Goal: Information Seeking & Learning: Learn about a topic

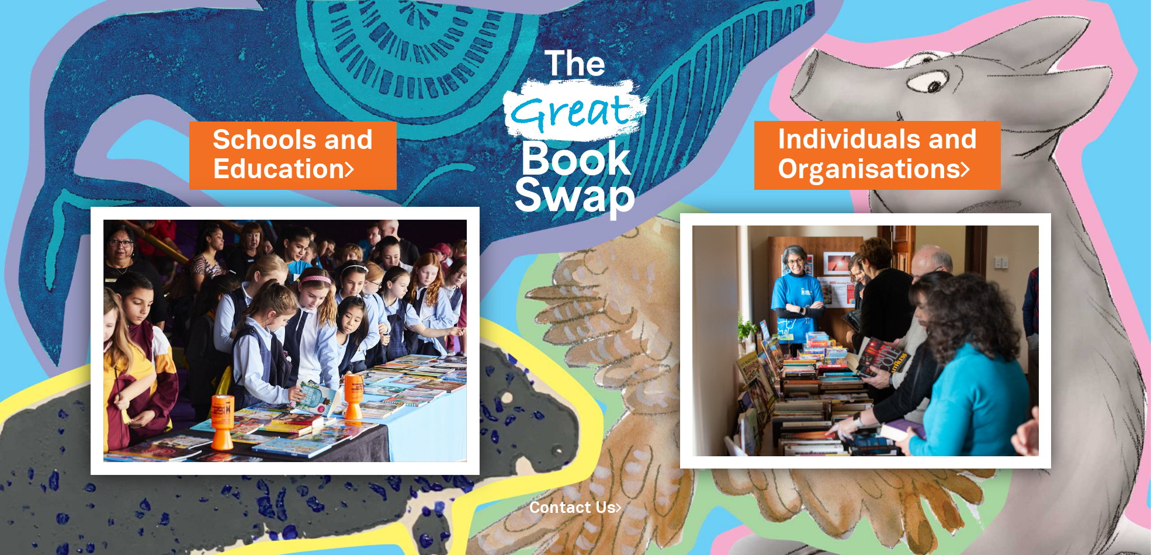
click at [268, 332] on img at bounding box center [285, 341] width 389 height 268
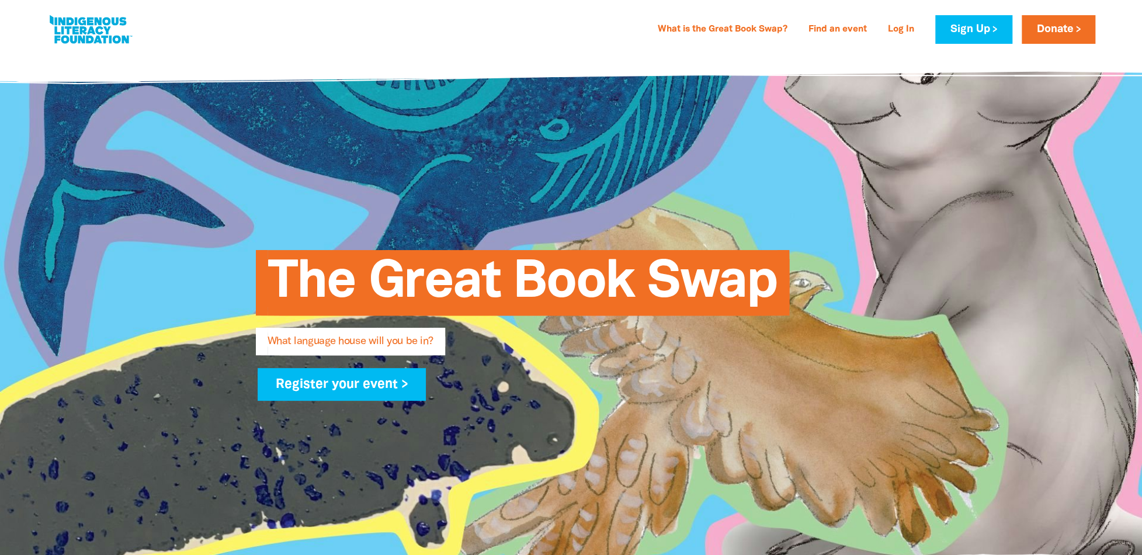
click at [391, 340] on span "What language house will you be in?" at bounding box center [351, 345] width 166 height 19
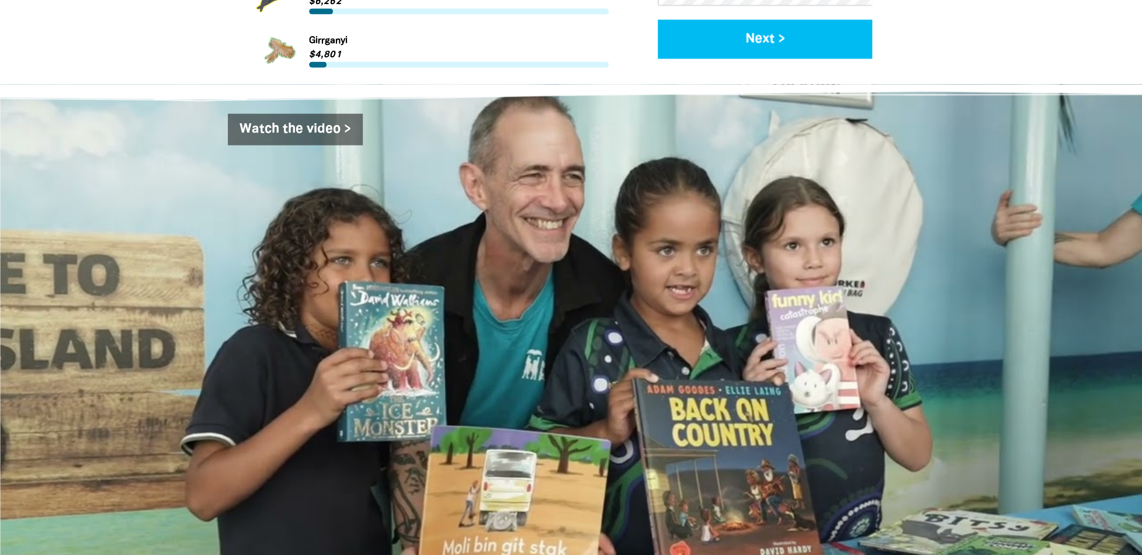
scroll to position [1811, 0]
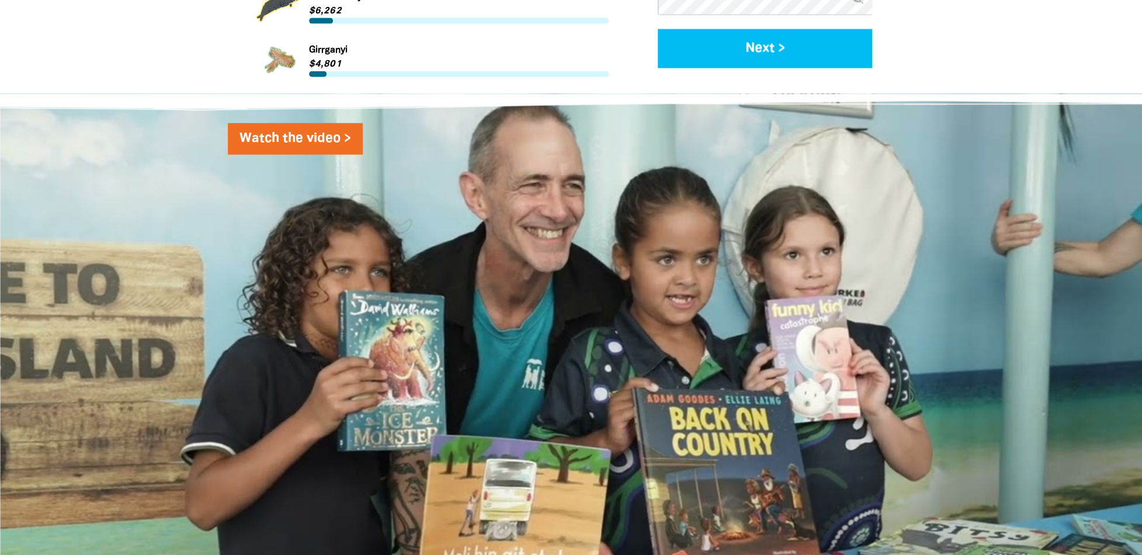
click at [272, 123] on link "Watch the video >" at bounding box center [295, 139] width 135 height 32
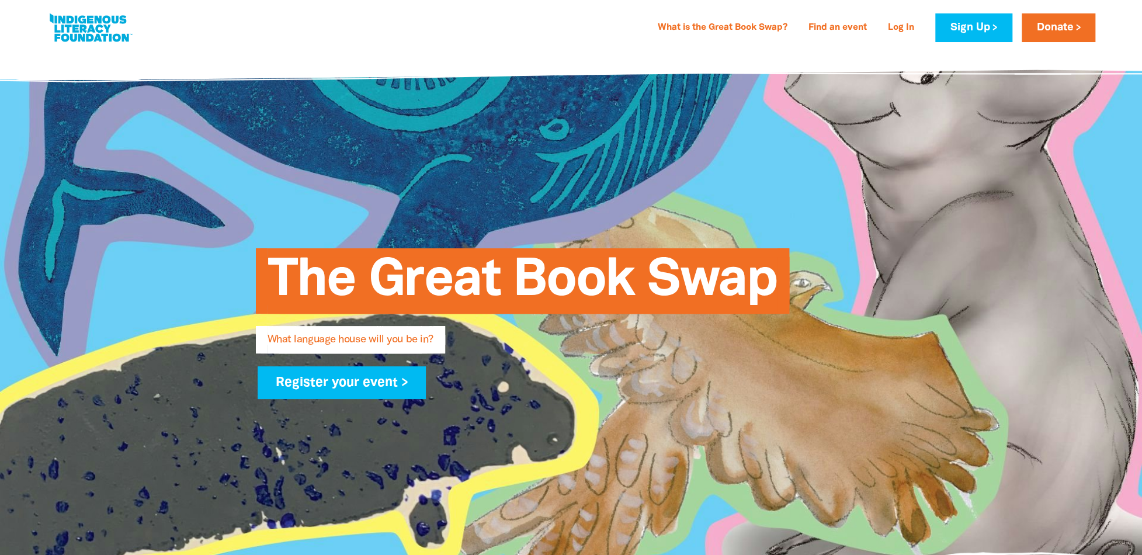
scroll to position [0, 0]
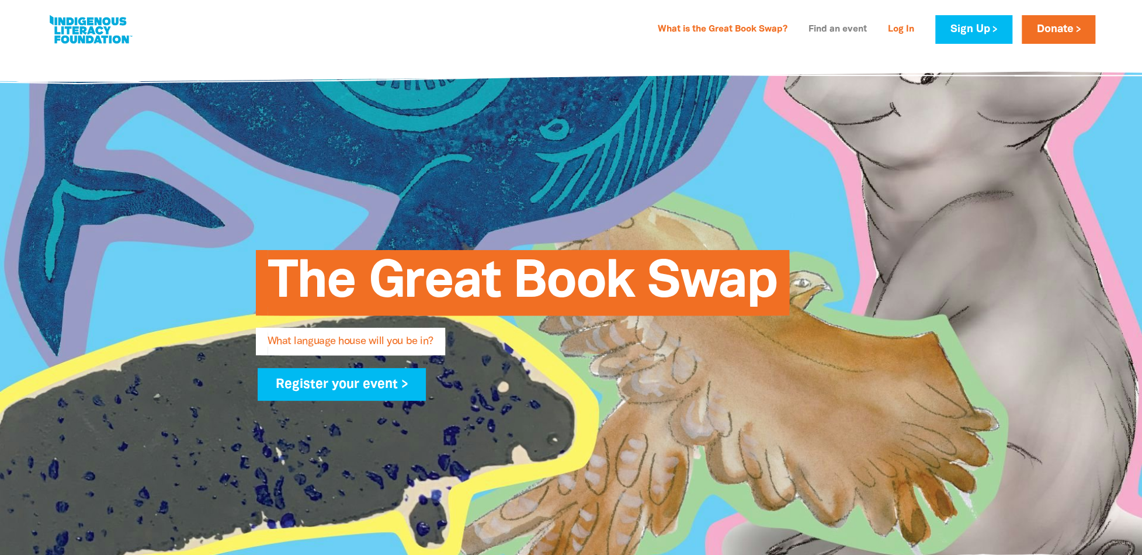
click at [831, 30] on link "Find an event" at bounding box center [837, 29] width 72 height 19
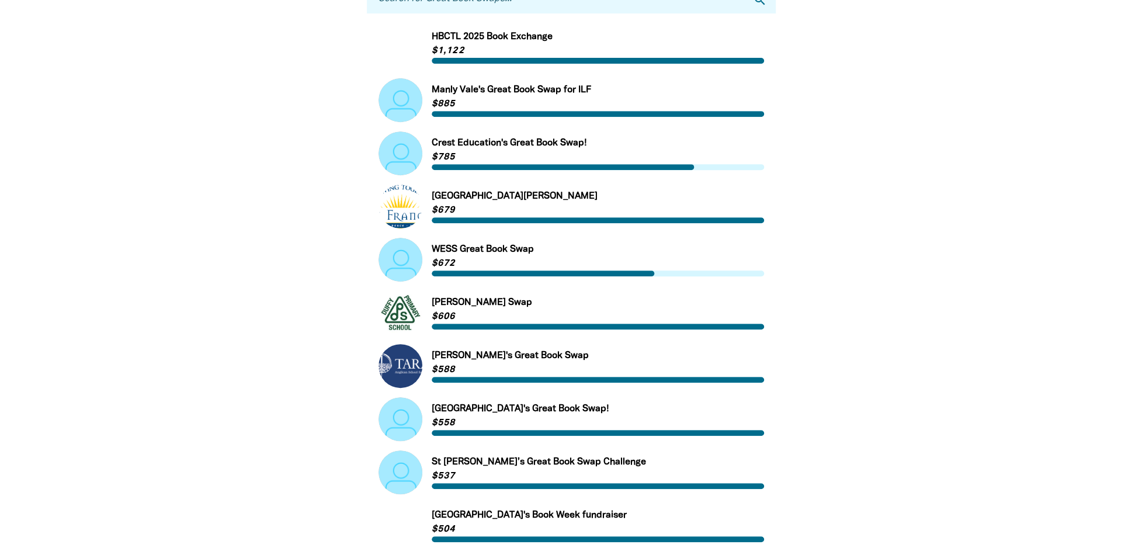
scroll to position [350, 0]
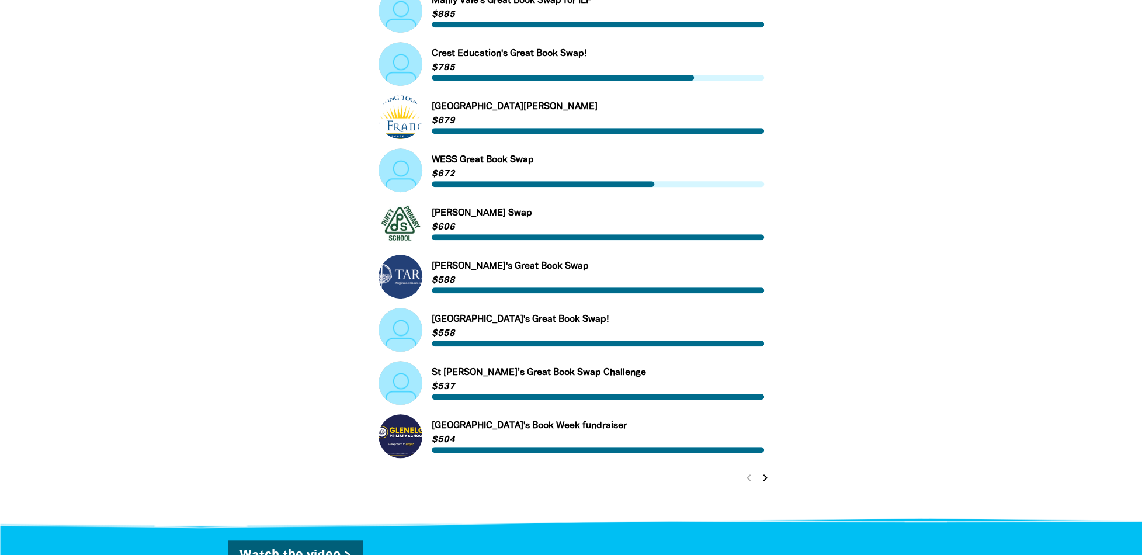
click at [464, 324] on link "Link to [GEOGRAPHIC_DATA]'s Great Book Swap!" at bounding box center [572, 330] width 386 height 44
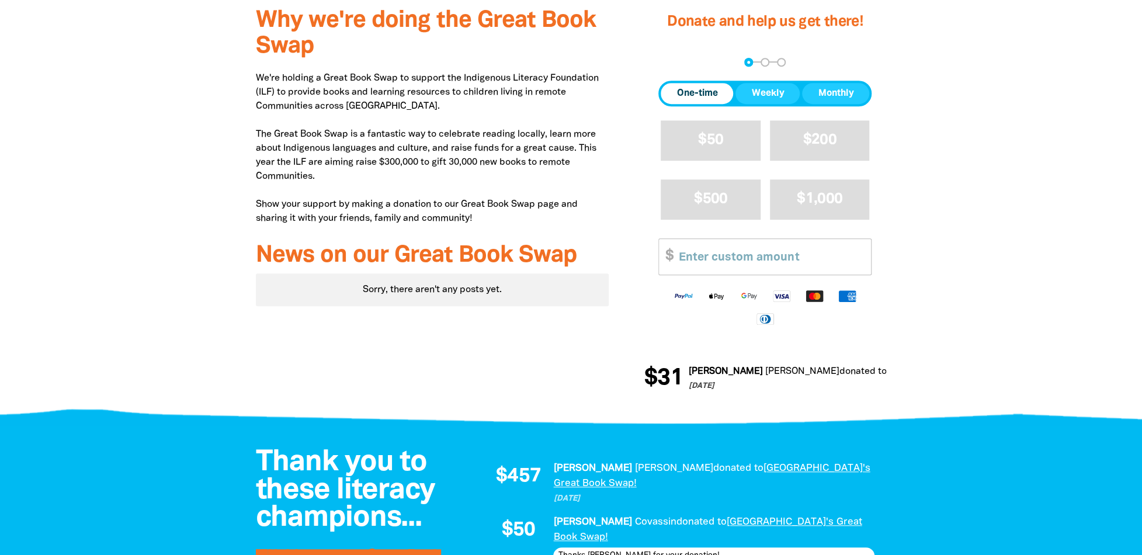
scroll to position [409, 0]
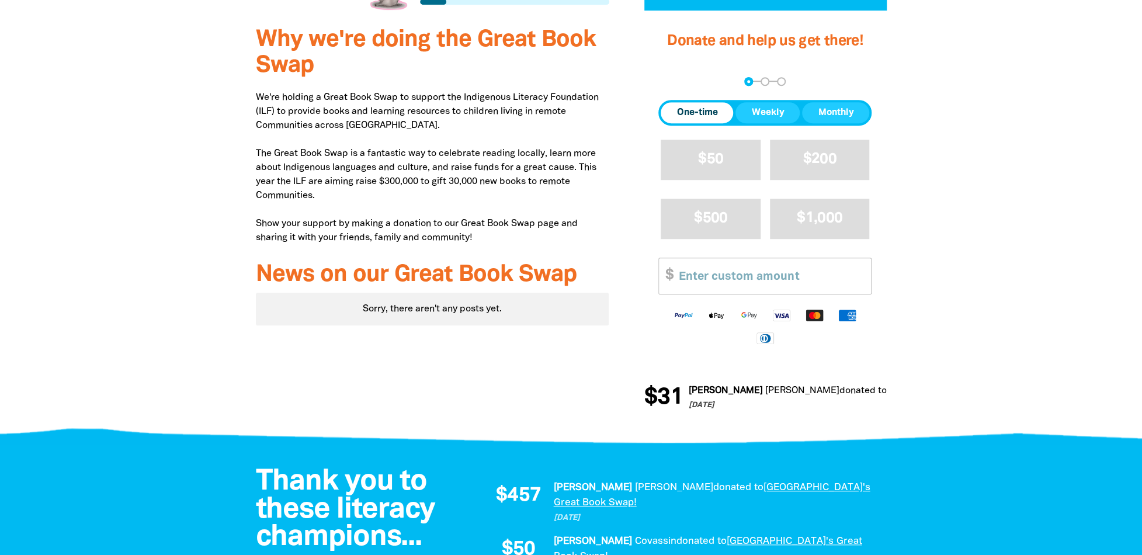
click at [885, 395] on link "[GEOGRAPHIC_DATA]'s Great Book Swap!" at bounding box center [973, 391] width 177 height 8
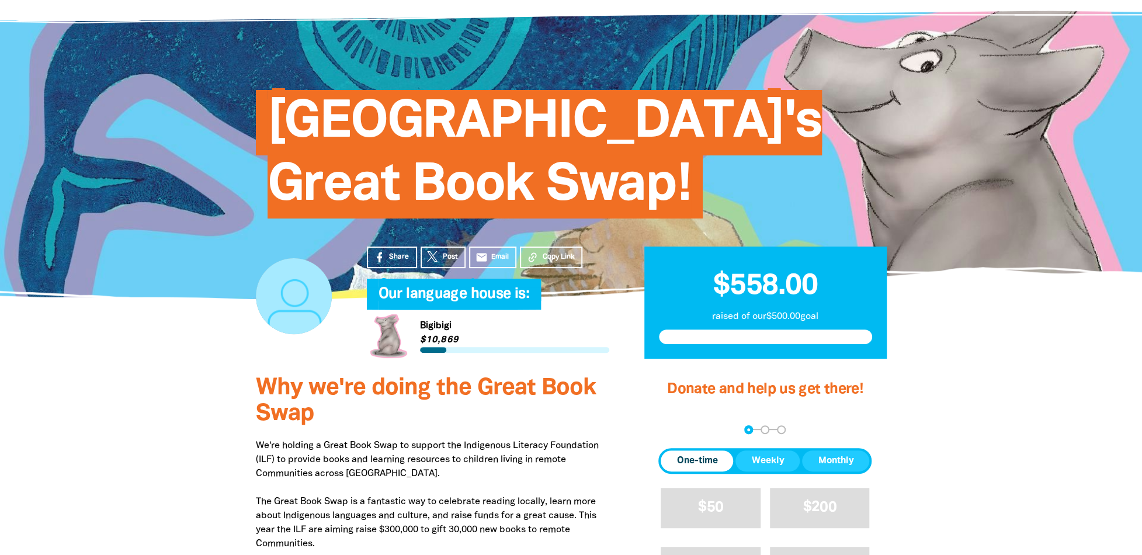
scroll to position [0, 0]
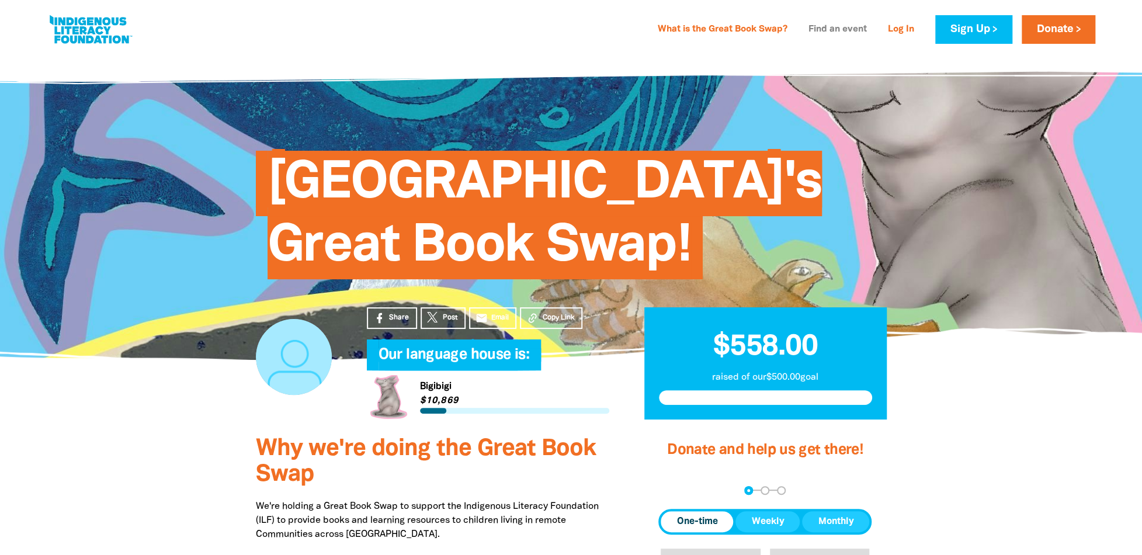
click at [829, 23] on link "Find an event" at bounding box center [837, 29] width 72 height 19
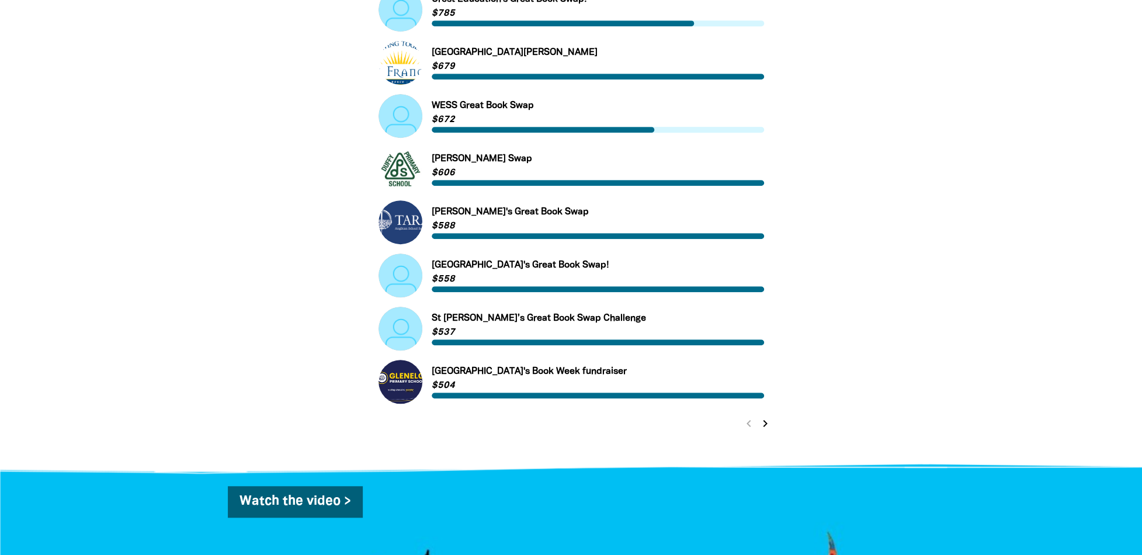
scroll to position [467, 0]
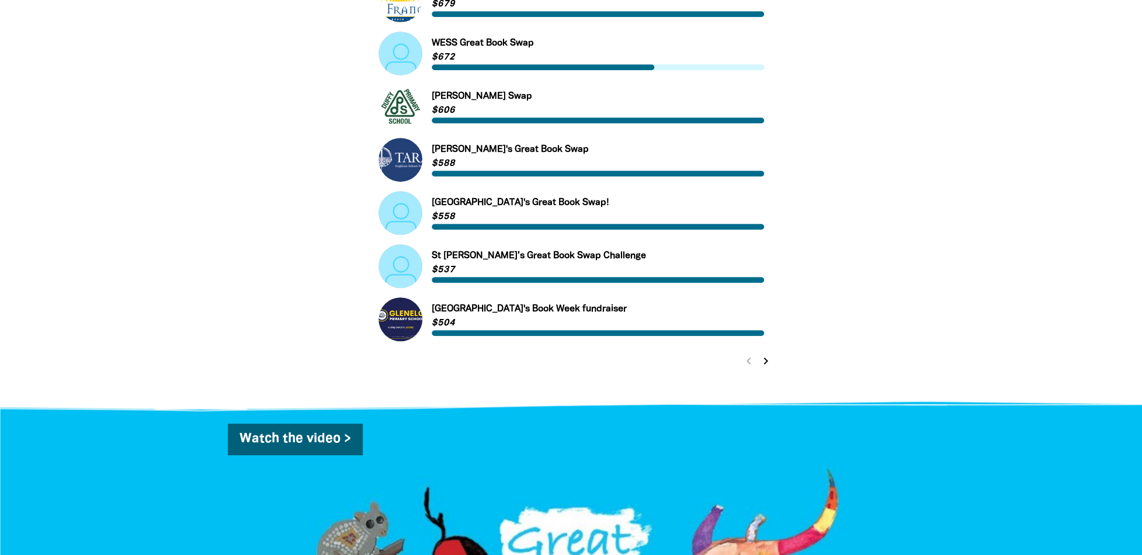
click at [765, 360] on icon "chevron_right" at bounding box center [766, 361] width 14 height 14
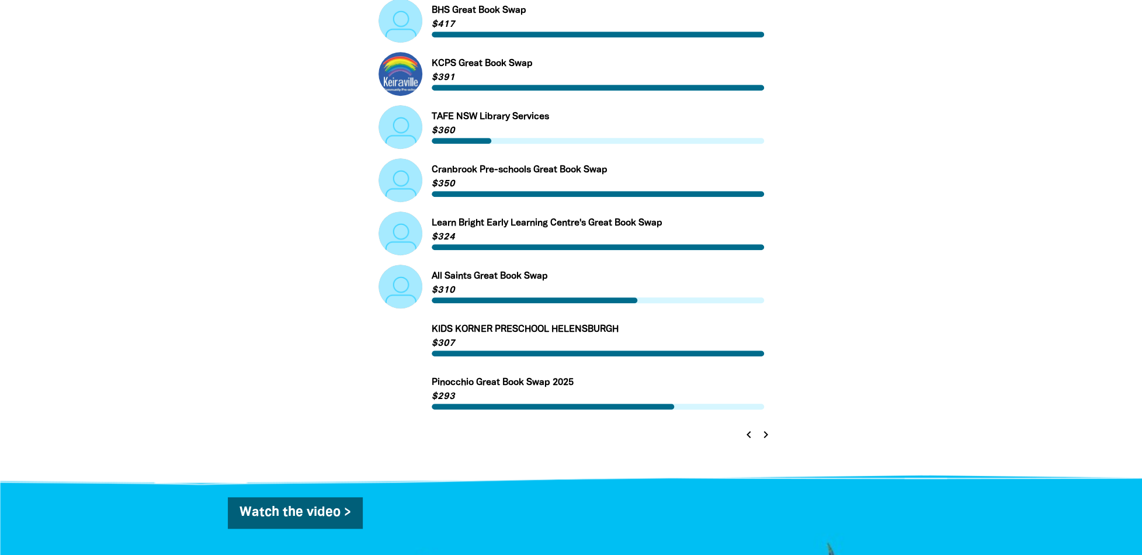
scroll to position [398, 0]
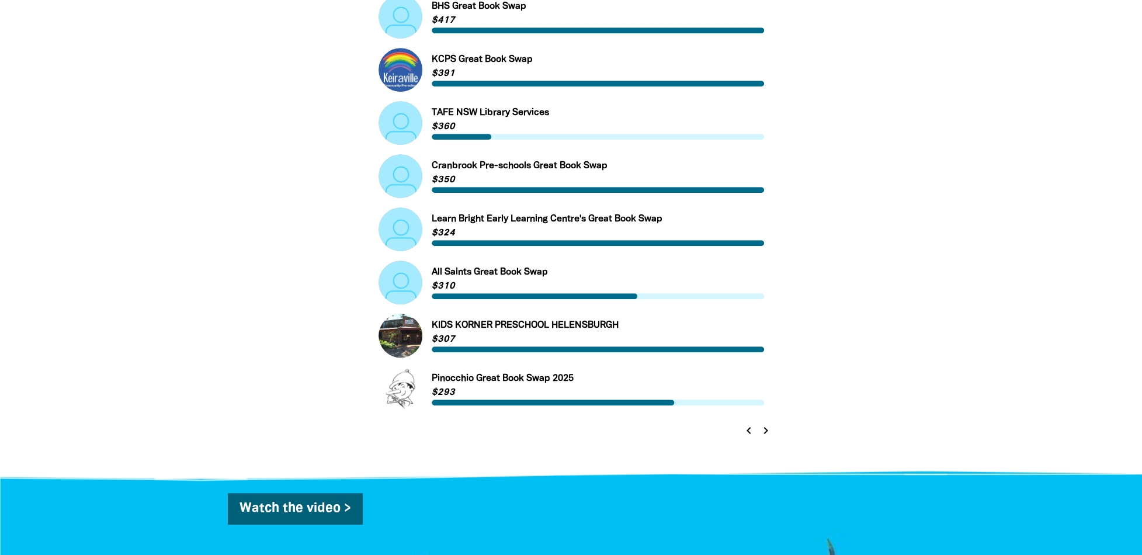
click at [766, 429] on icon "chevron_right" at bounding box center [766, 431] width 14 height 14
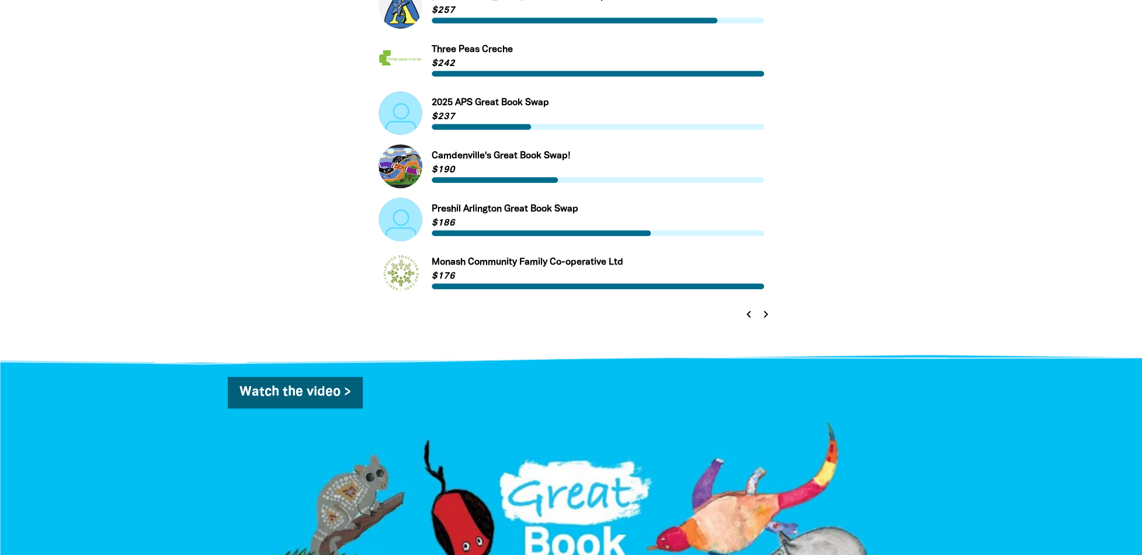
scroll to position [515, 0]
click at [766, 317] on icon "chevron_right" at bounding box center [766, 314] width 14 height 14
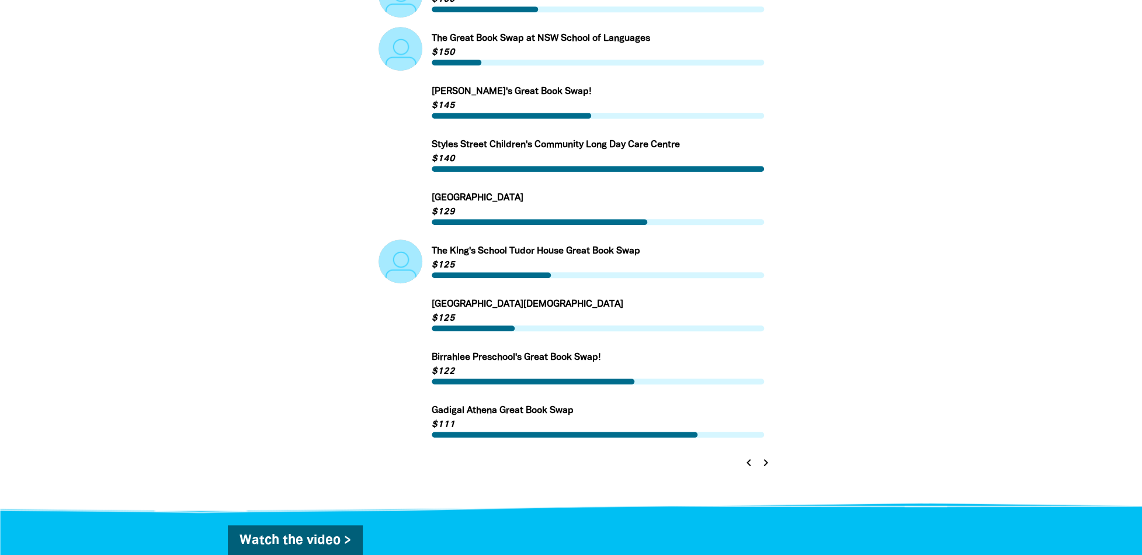
scroll to position [573, 0]
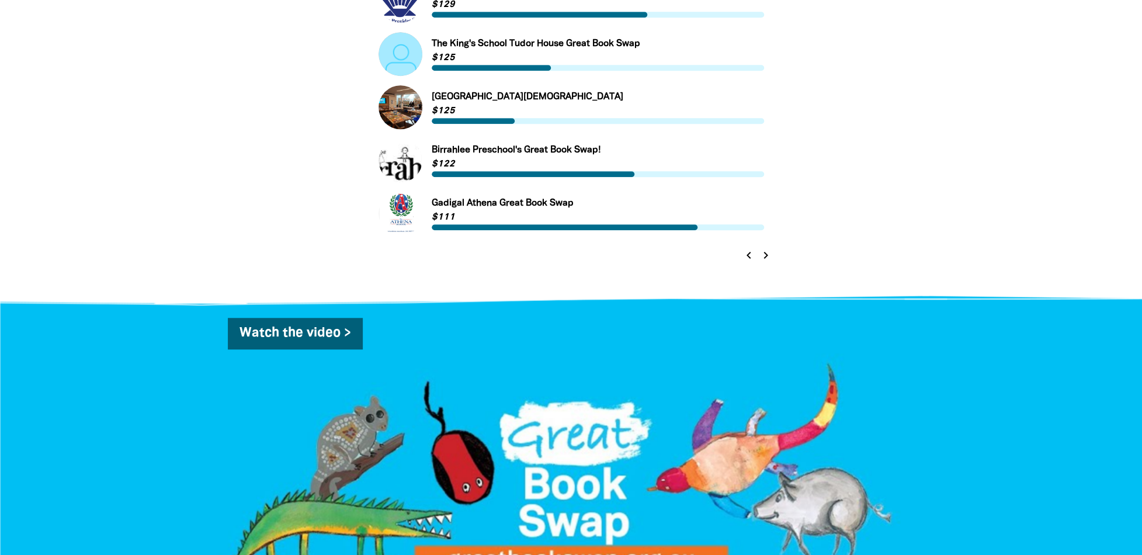
click at [764, 255] on icon "chevron_right" at bounding box center [766, 255] width 14 height 14
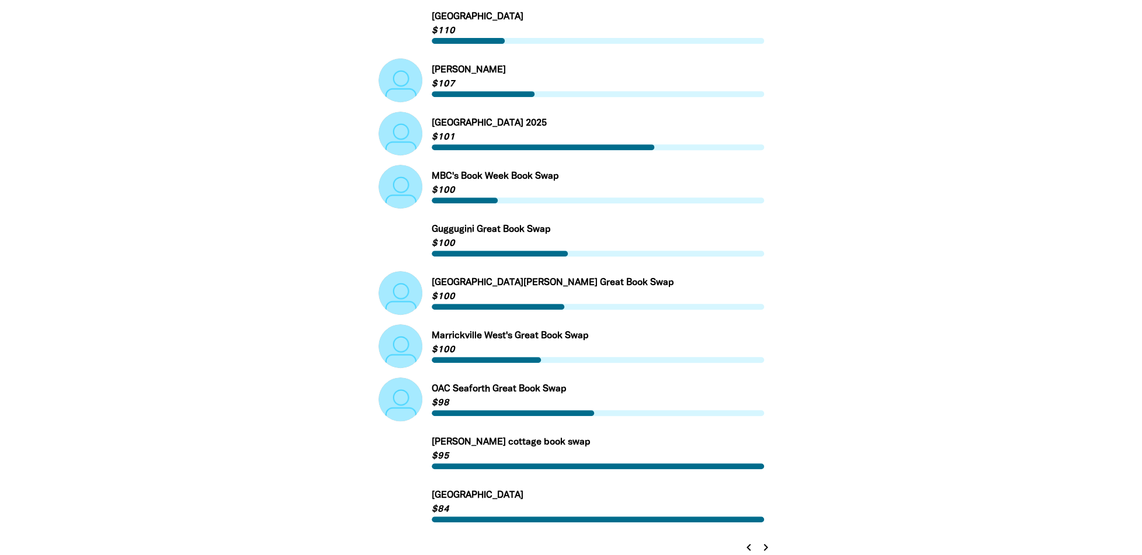
scroll to position [339, 0]
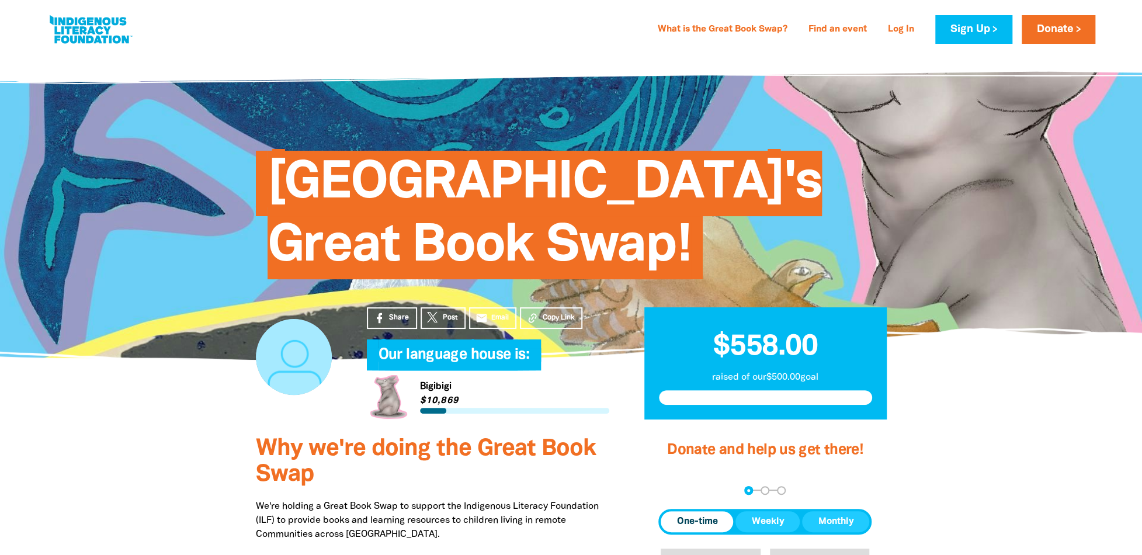
click at [68, 36] on link at bounding box center [91, 30] width 88 height 36
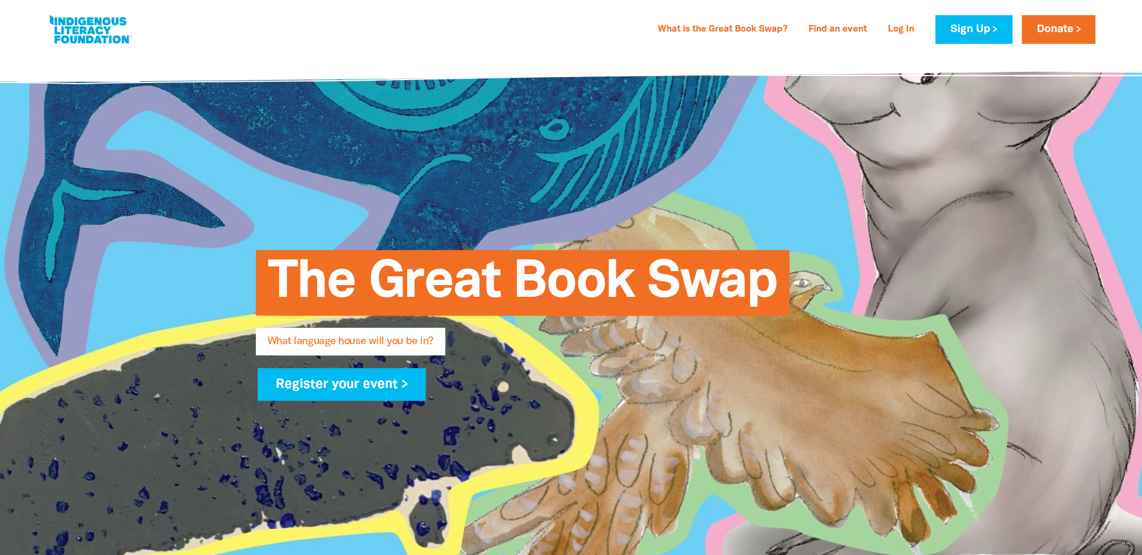
click at [707, 27] on link "What is the Great Book Swap?" at bounding box center [723, 29] width 144 height 19
